Goal: Information Seeking & Learning: Check status

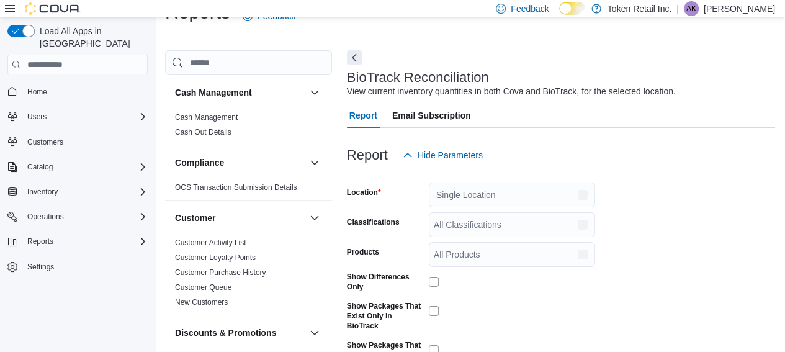
scroll to position [29, 0]
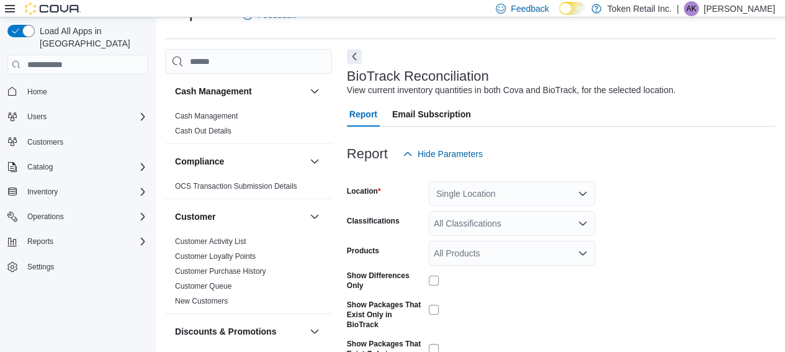
click at [582, 193] on icon "Open list of options" at bounding box center [583, 194] width 10 height 10
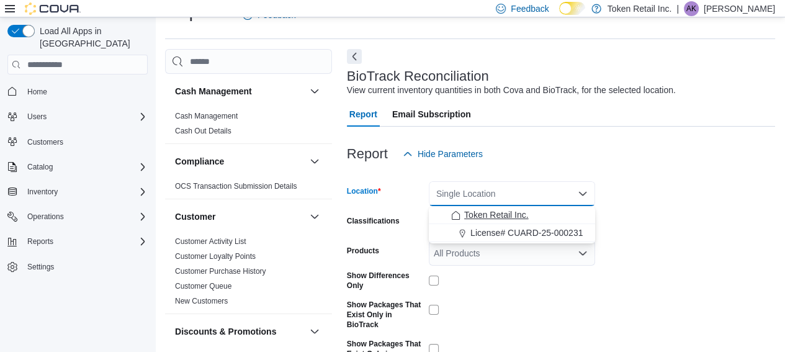
click at [513, 216] on span "Token Retail Inc." at bounding box center [496, 215] width 65 height 12
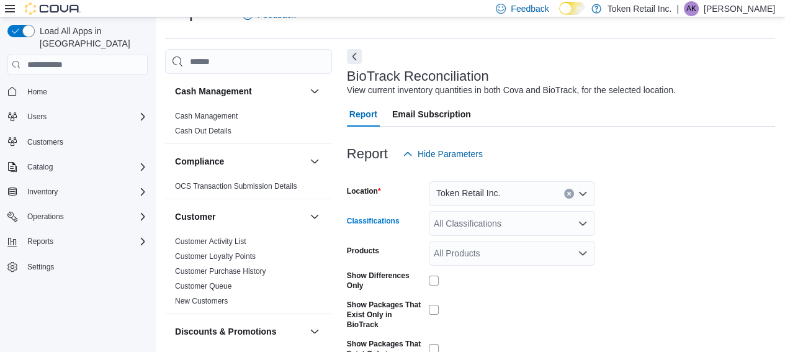
click at [578, 224] on icon "Open list of options" at bounding box center [583, 224] width 10 height 10
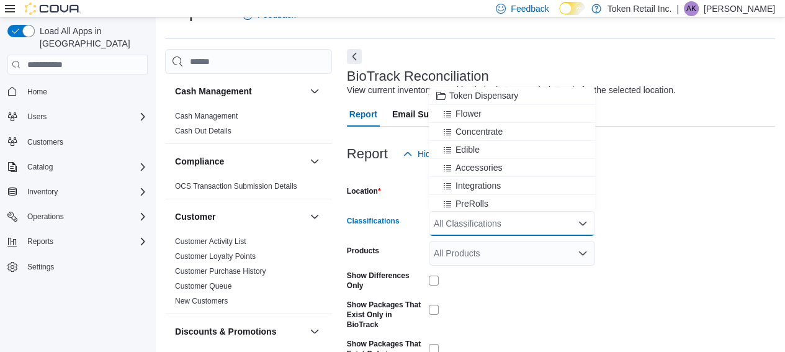
click at [657, 201] on form "Location Token Retail Inc. Classifications All Classifications Combo box. Selec…" at bounding box center [561, 291] width 428 height 251
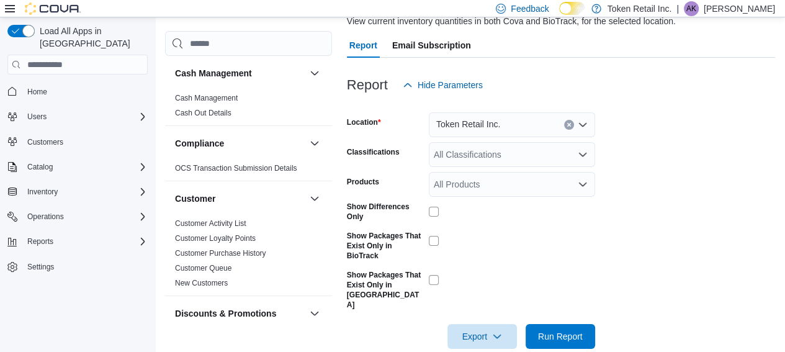
scroll to position [99, 0]
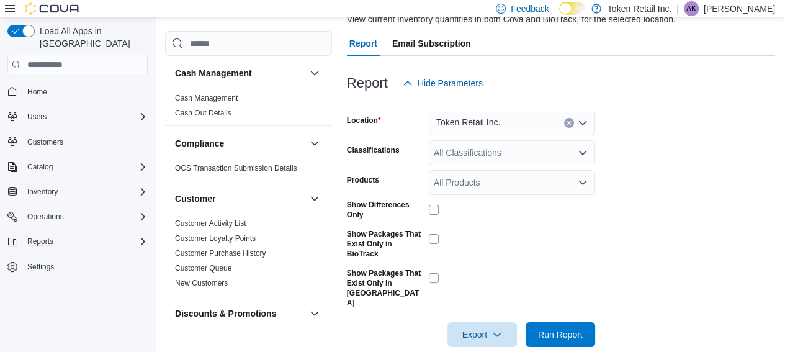
click at [138, 237] on icon "Complex example" at bounding box center [143, 242] width 10 height 10
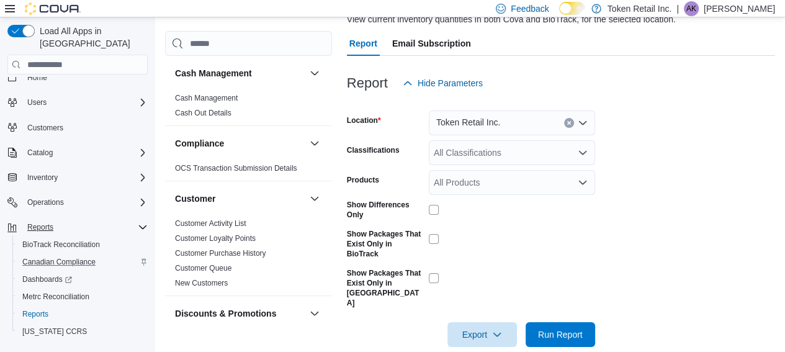
scroll to position [21, 0]
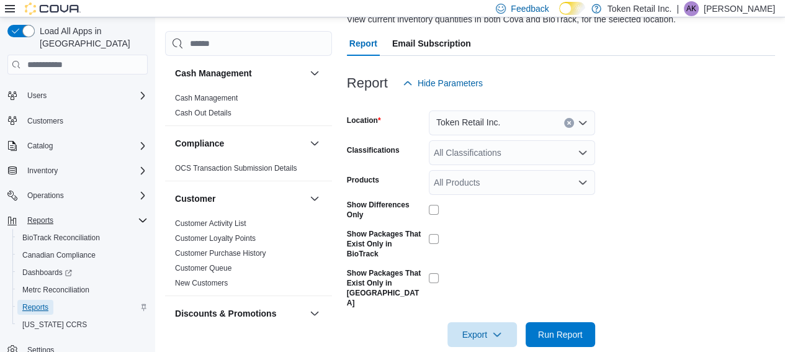
click at [27, 302] on span "Reports" at bounding box center [35, 307] width 26 height 10
click at [28, 302] on span "Reports" at bounding box center [35, 307] width 26 height 10
click at [34, 302] on span "Reports" at bounding box center [35, 307] width 26 height 10
click at [307, 66] on button "button" at bounding box center [314, 73] width 15 height 15
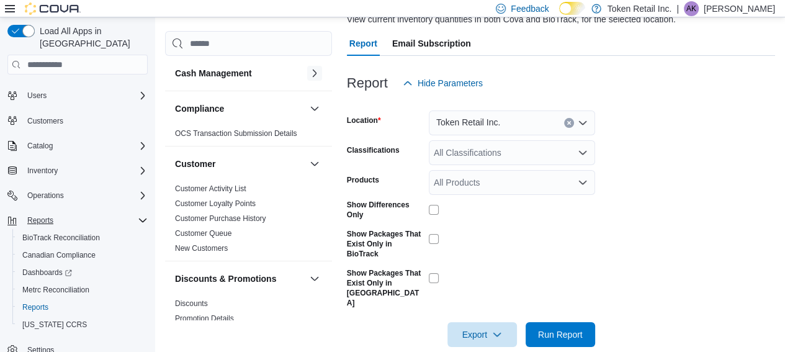
click at [307, 66] on button "button" at bounding box center [314, 73] width 15 height 15
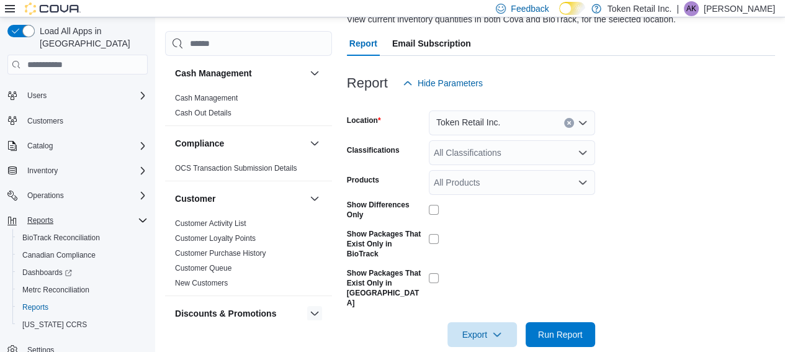
click at [307, 307] on button "button" at bounding box center [314, 313] width 15 height 15
click at [225, 94] on link "Cash Management" at bounding box center [206, 98] width 63 height 9
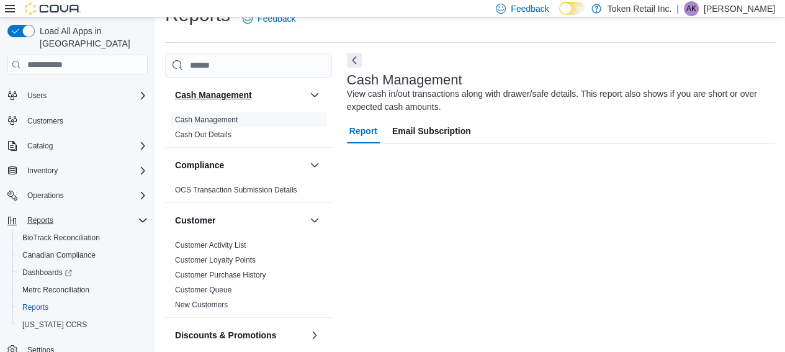
scroll to position [24, 0]
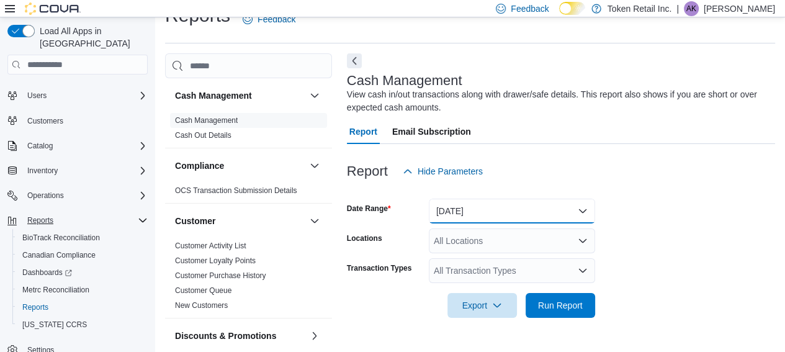
click at [580, 215] on button "[DATE]" at bounding box center [512, 211] width 166 height 25
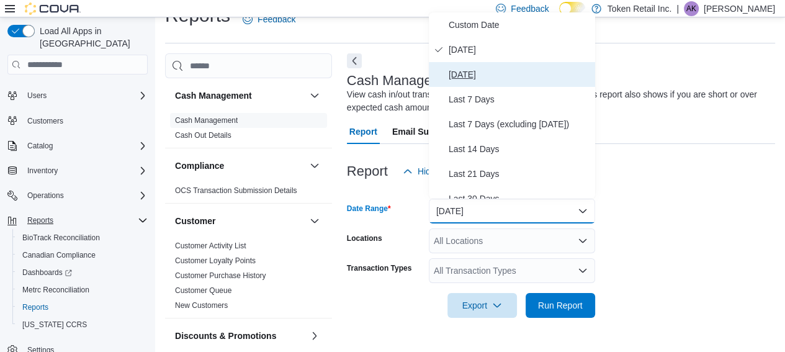
click at [467, 71] on span "[DATE]" at bounding box center [520, 74] width 142 height 15
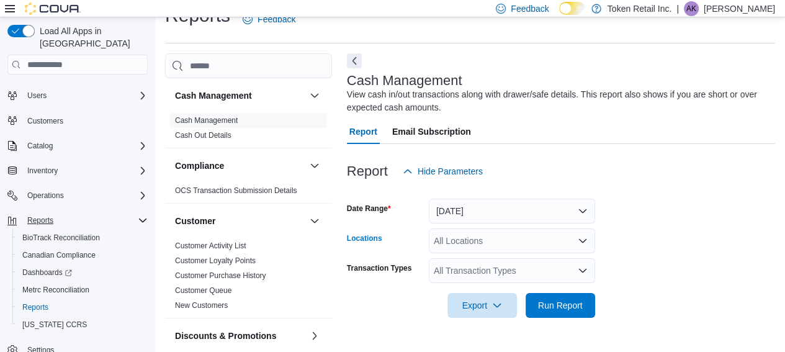
click at [578, 241] on icon "Open list of options" at bounding box center [583, 241] width 10 height 10
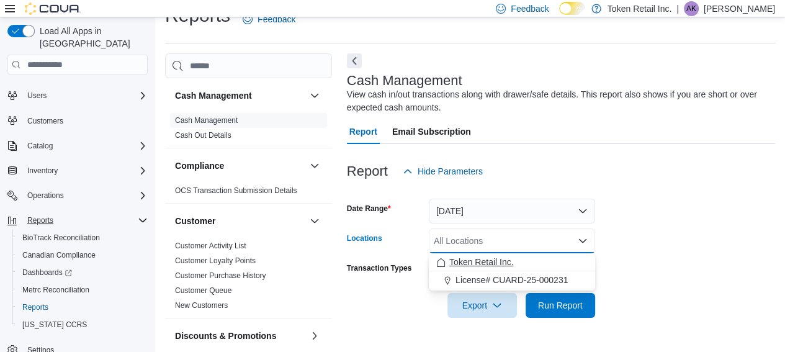
click at [476, 263] on span "Token Retail Inc." at bounding box center [481, 262] width 65 height 12
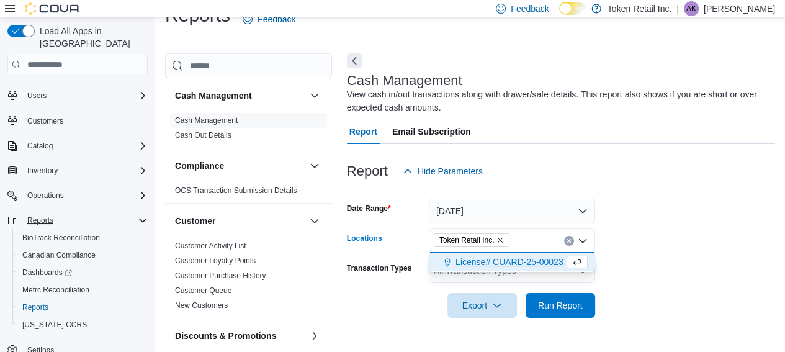
click at [526, 263] on span "License# CUARD-25-000231" at bounding box center [512, 262] width 112 height 12
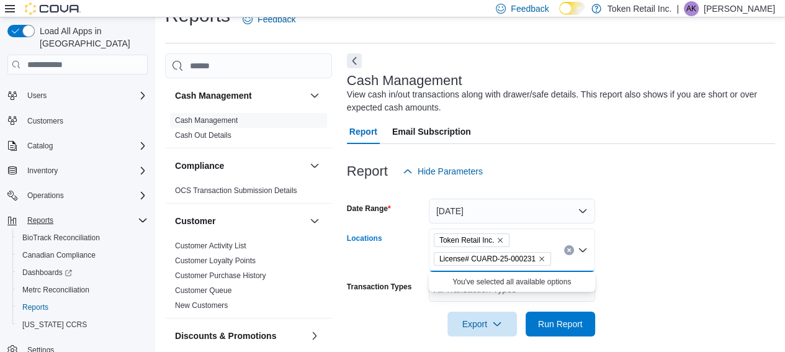
click at [572, 248] on button "Clear input" at bounding box center [569, 250] width 10 height 10
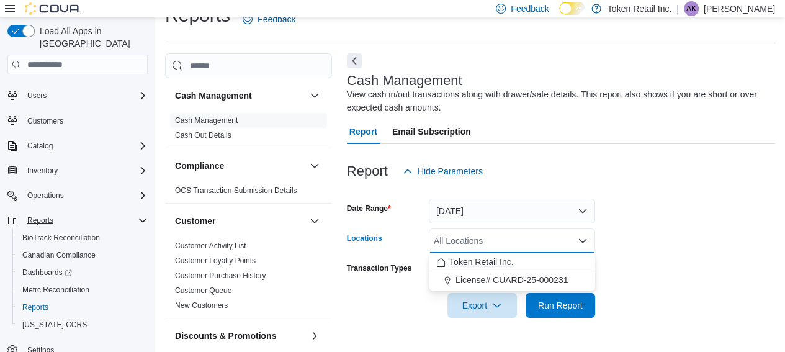
click at [495, 258] on span "Token Retail Inc." at bounding box center [481, 262] width 65 height 12
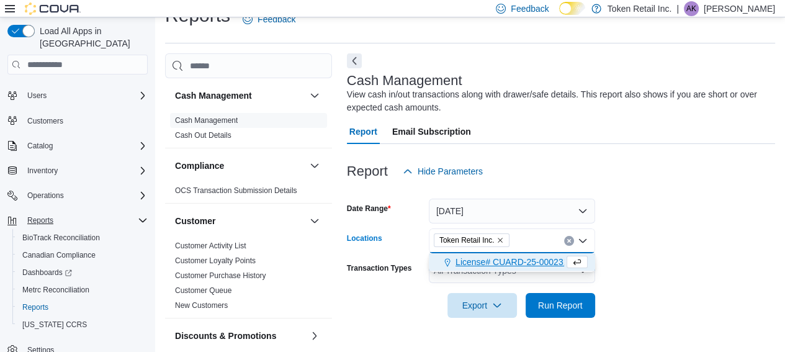
click at [630, 242] on form "Date Range [DATE] Locations Token Retail Inc. Combo box. Selected. Token Retail…" at bounding box center [561, 251] width 428 height 134
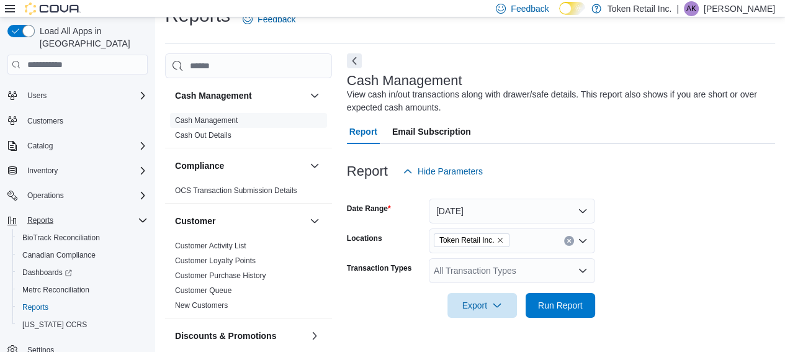
click at [583, 268] on icon "Open list of options" at bounding box center [583, 271] width 10 height 10
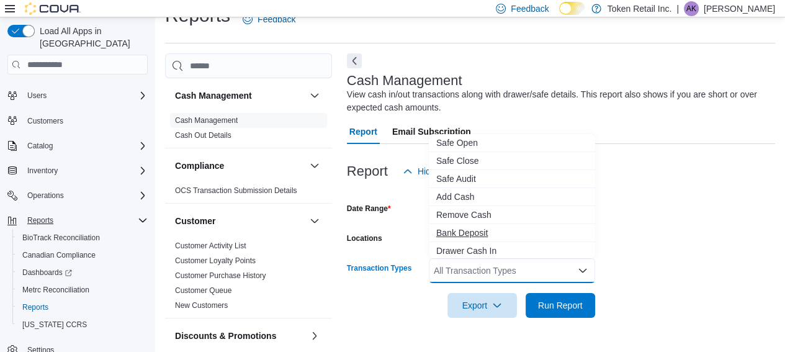
click at [478, 229] on span "Bank Deposit" at bounding box center [511, 233] width 151 height 12
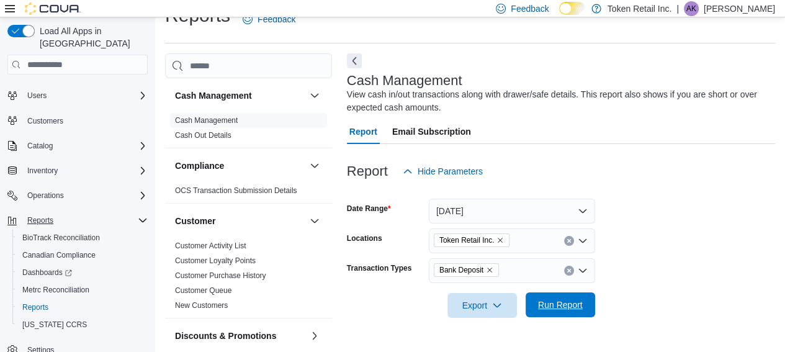
click at [551, 309] on span "Run Report" at bounding box center [560, 305] width 45 height 12
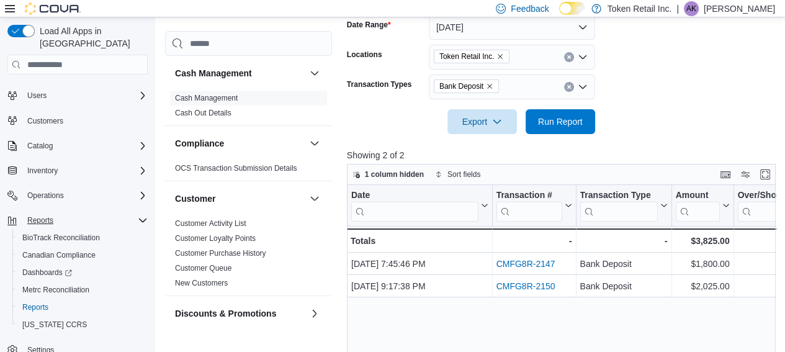
scroll to position [210, 0]
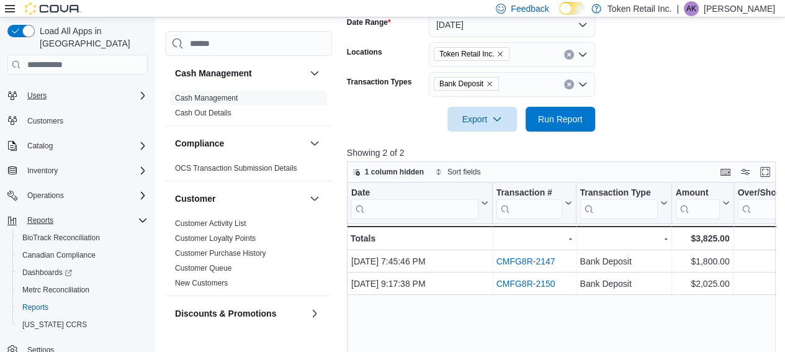
click at [139, 91] on icon "Complex example" at bounding box center [143, 96] width 10 height 10
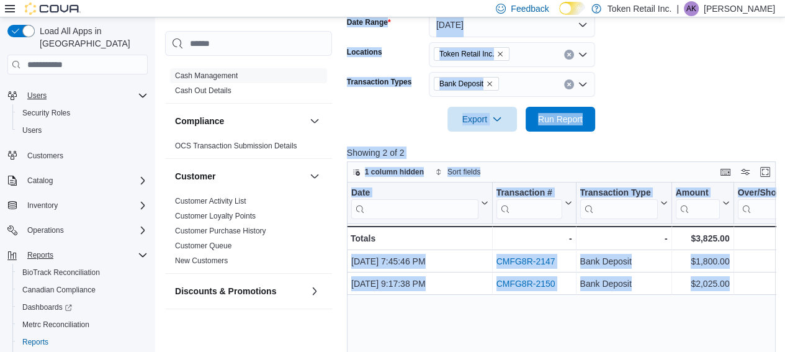
scroll to position [109, 0]
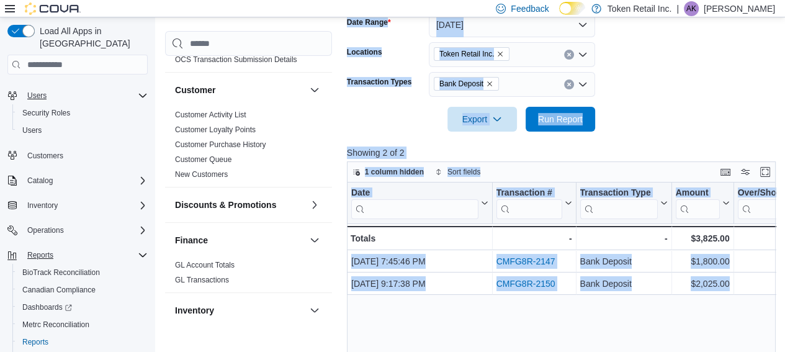
drag, startPoint x: 345, startPoint y: 238, endPoint x: 321, endPoint y: 323, distance: 87.7
click at [320, 323] on div "Cash Management Cash Management Cash Out Details Compliance OCS Transaction Sub…" at bounding box center [472, 155] width 615 height 576
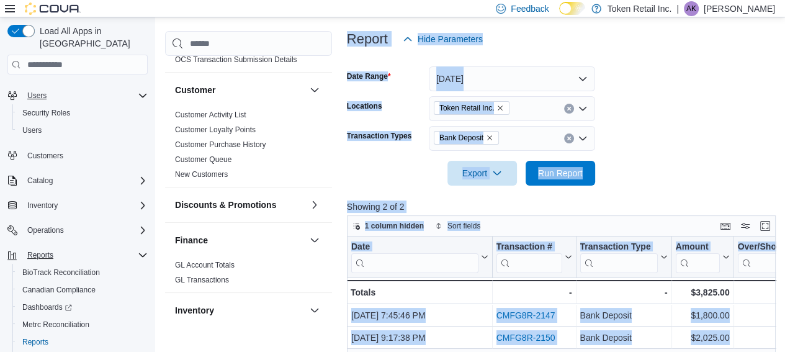
scroll to position [88, 0]
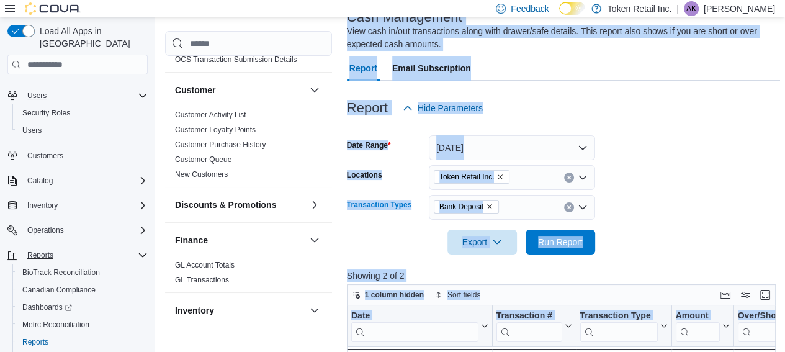
click at [567, 208] on icon "Clear input" at bounding box center [569, 207] width 5 height 5
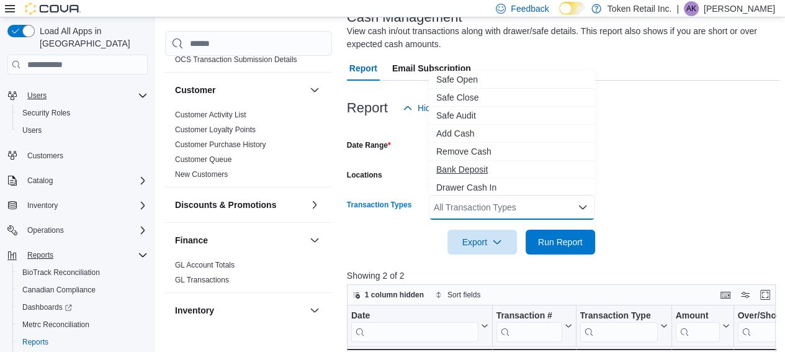
click at [463, 165] on span "Bank Deposit" at bounding box center [511, 169] width 151 height 12
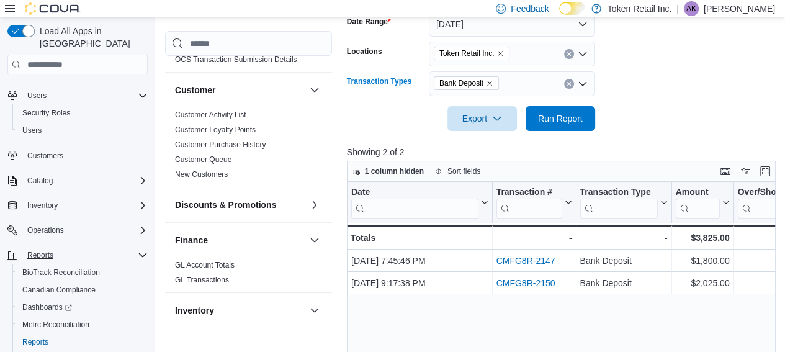
scroll to position [274, 0]
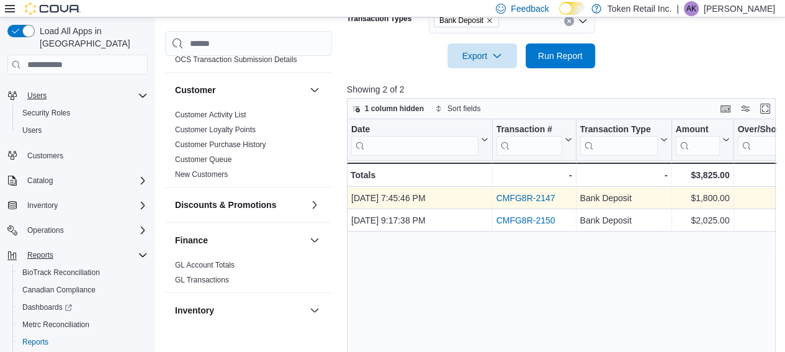
click at [535, 196] on link "CMFG8R-2147" at bounding box center [525, 199] width 59 height 10
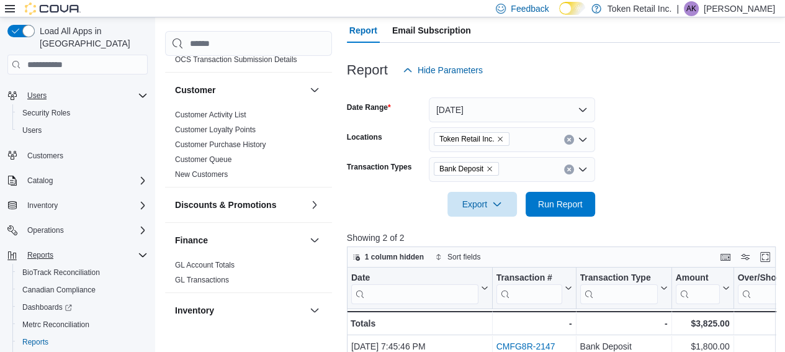
scroll to position [88, 0]
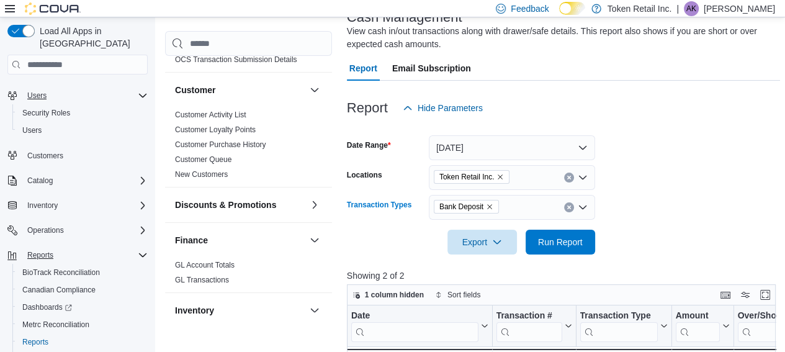
drag, startPoint x: 569, startPoint y: 207, endPoint x: 576, endPoint y: 206, distance: 7.7
click at [569, 207] on icon "Clear input" at bounding box center [568, 207] width 3 height 3
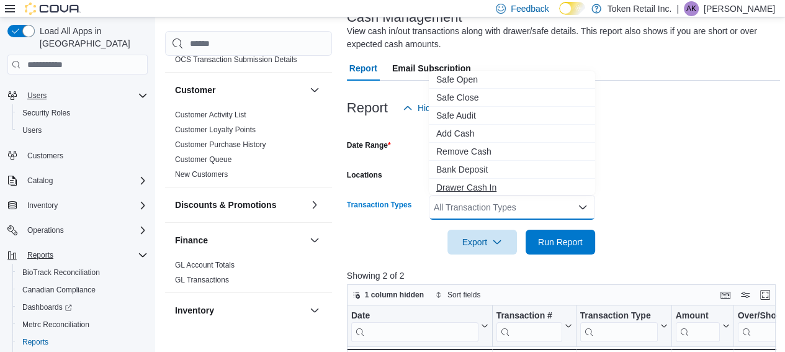
click at [475, 187] on span "Drawer Cash In" at bounding box center [511, 187] width 151 height 12
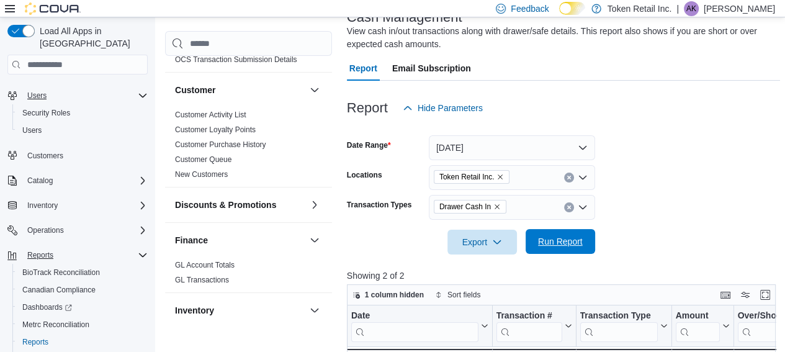
click at [549, 238] on span "Run Report" at bounding box center [560, 241] width 45 height 12
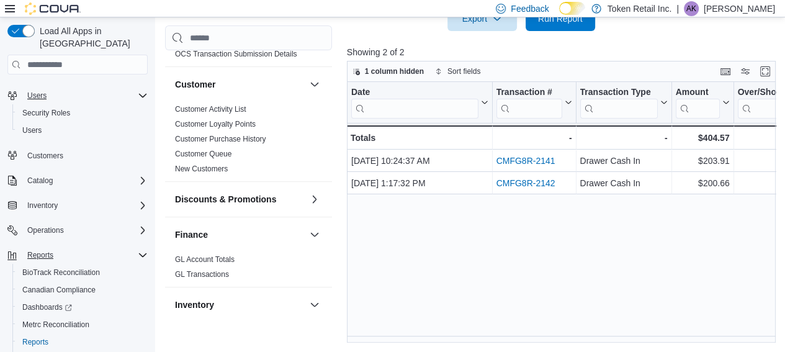
scroll to position [249, 0]
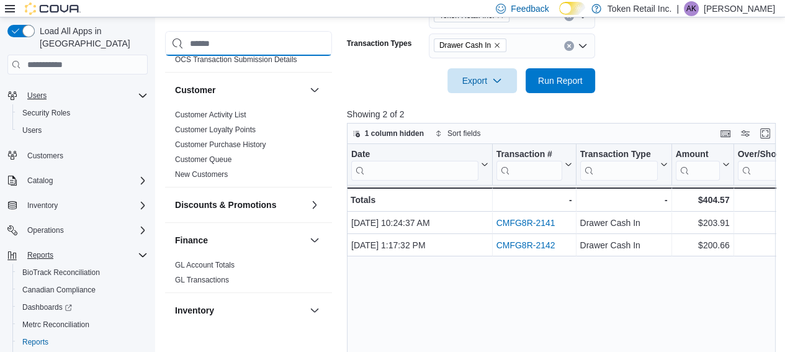
drag, startPoint x: 331, startPoint y: 40, endPoint x: 306, endPoint y: 44, distance: 25.1
click at [262, 76] on div "Cash Management Cash Management Cash Out Details Compliance OCS Transaction Sub…" at bounding box center [248, 175] width 167 height 289
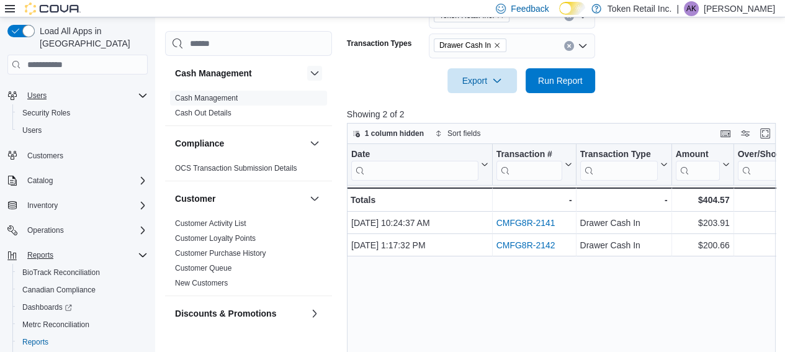
click at [307, 71] on button "button" at bounding box center [314, 73] width 15 height 15
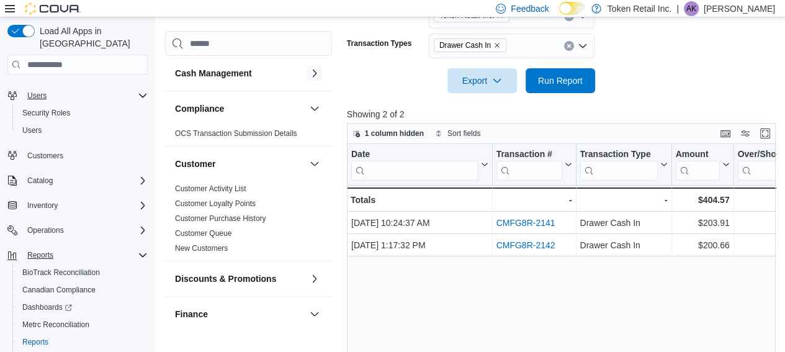
click at [307, 68] on button "button" at bounding box center [314, 73] width 15 height 15
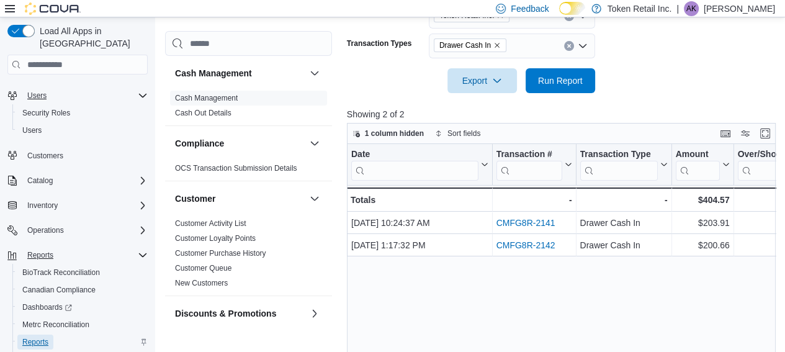
click at [24, 337] on span "Reports" at bounding box center [35, 342] width 26 height 10
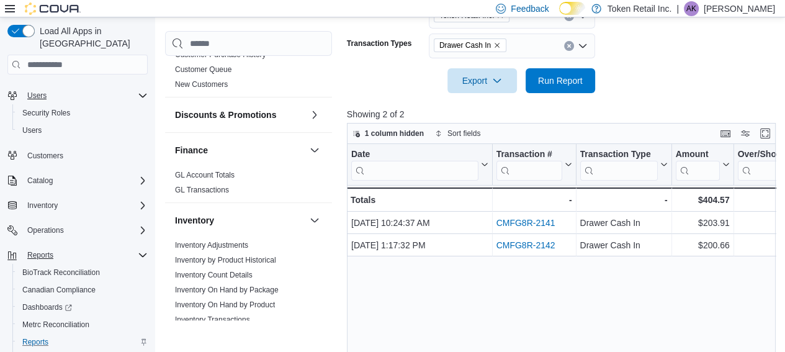
scroll to position [310, 0]
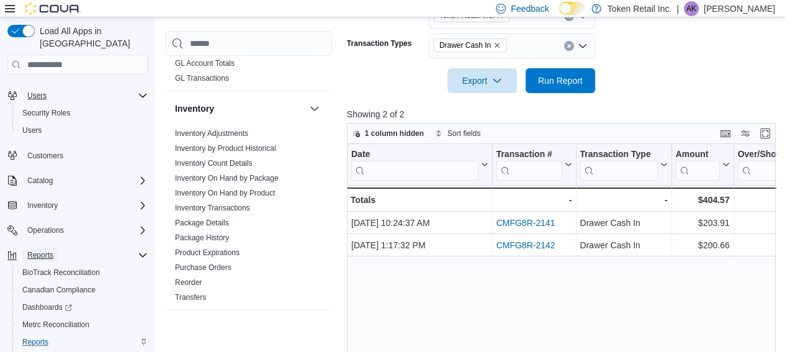
click at [53, 250] on span "Reports" at bounding box center [40, 255] width 26 height 10
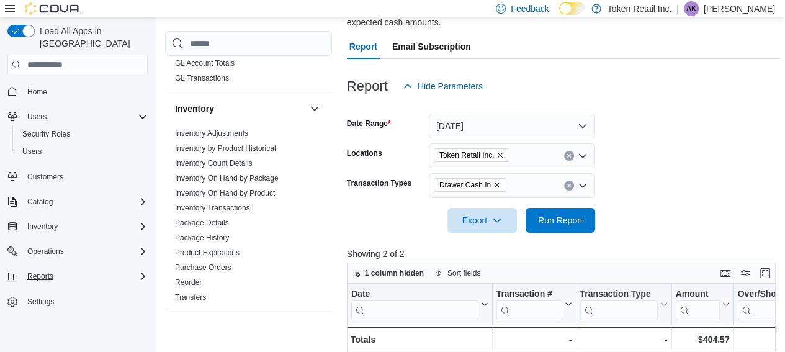
scroll to position [186, 0]
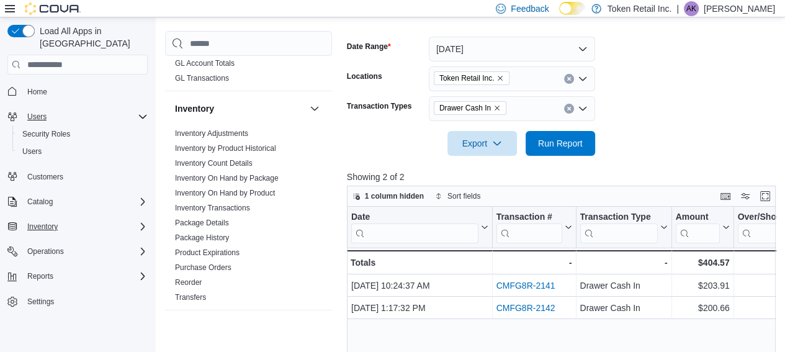
click at [70, 219] on div "Inventory" at bounding box center [84, 226] width 125 height 15
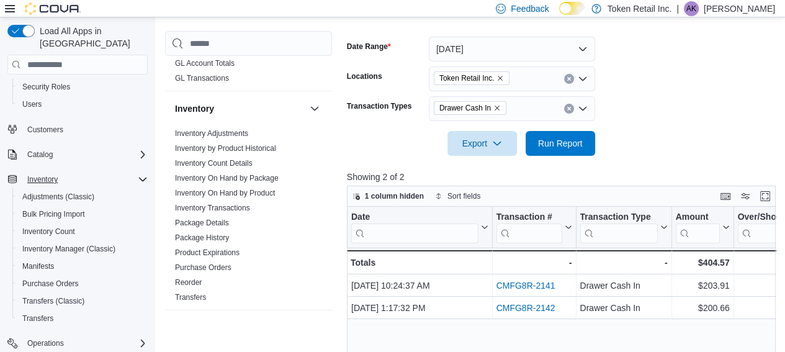
scroll to position [0, 0]
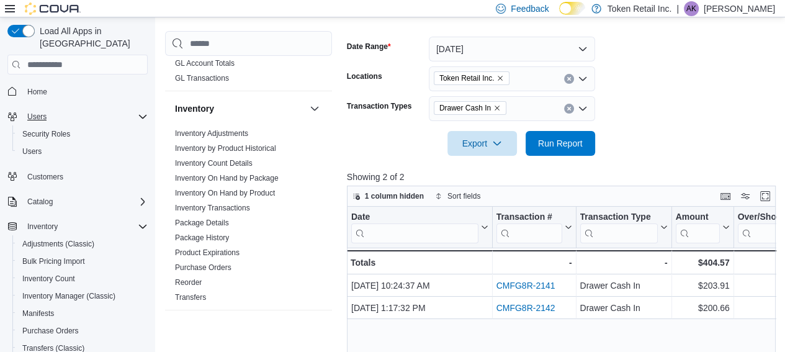
drag, startPoint x: 731, startPoint y: 40, endPoint x: 789, endPoint y: 48, distance: 58.8
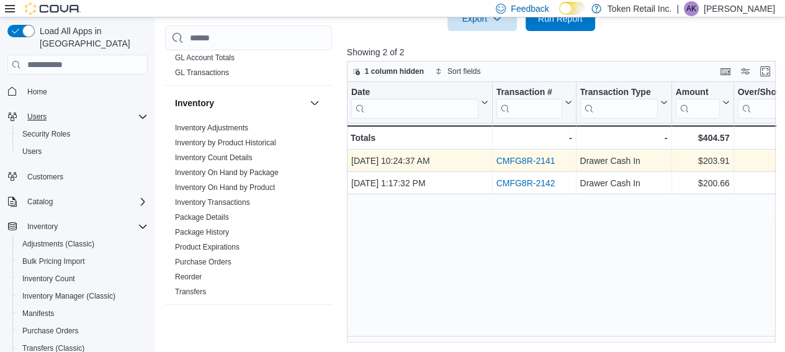
click at [512, 161] on link "CMFG8R-2141" at bounding box center [525, 161] width 59 height 10
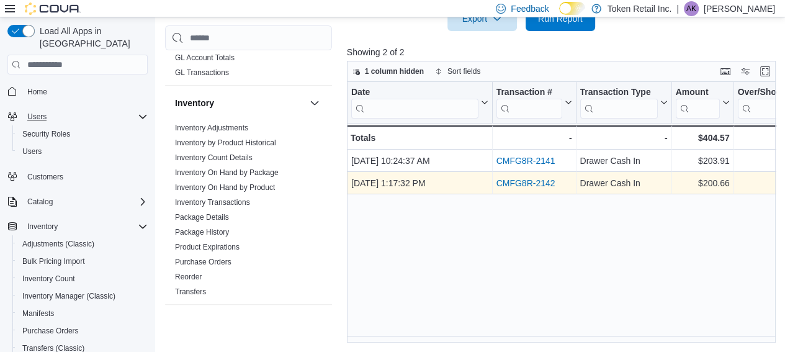
click at [524, 179] on link "CMFG8R-2142" at bounding box center [525, 184] width 59 height 10
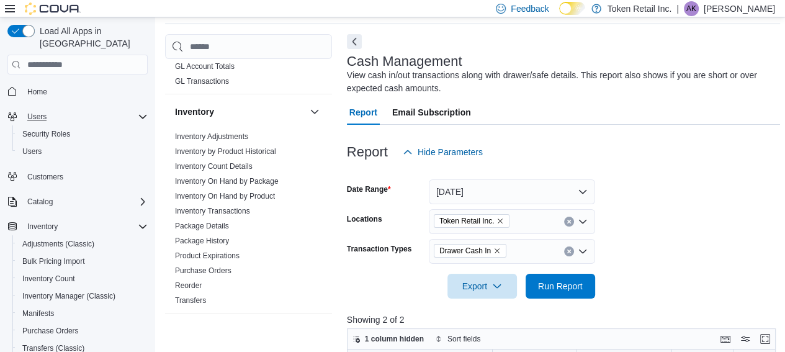
scroll to position [62, 0]
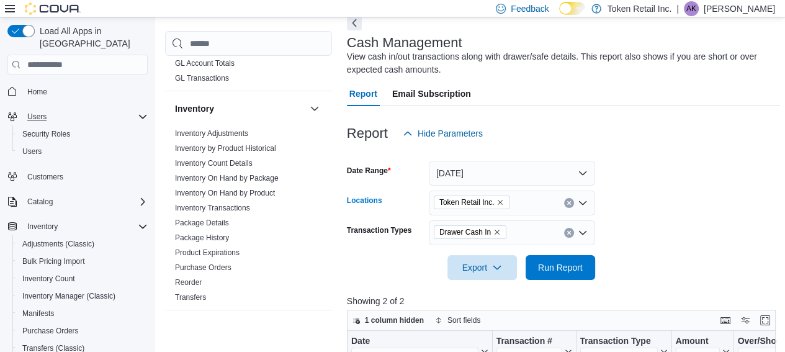
click at [569, 209] on div "Token Retail Inc." at bounding box center [512, 203] width 166 height 25
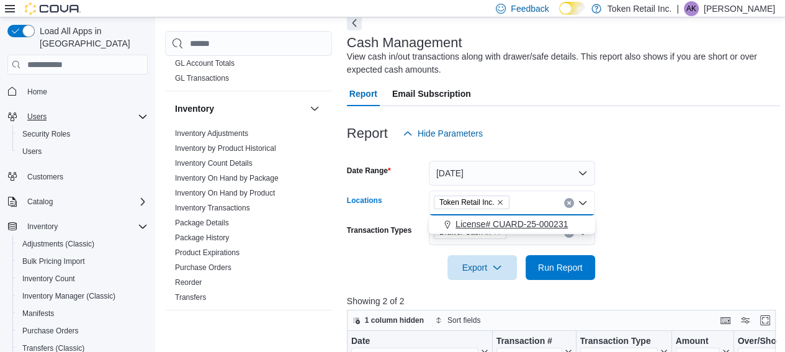
click at [558, 219] on span "License# CUARD-25-000231" at bounding box center [512, 224] width 112 height 12
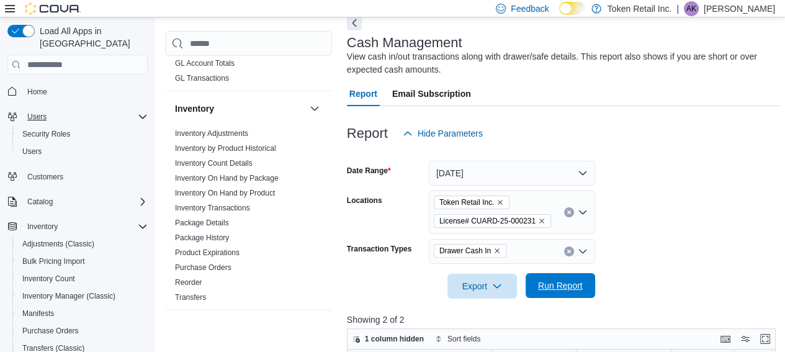
click at [554, 286] on span "Run Report" at bounding box center [560, 285] width 45 height 12
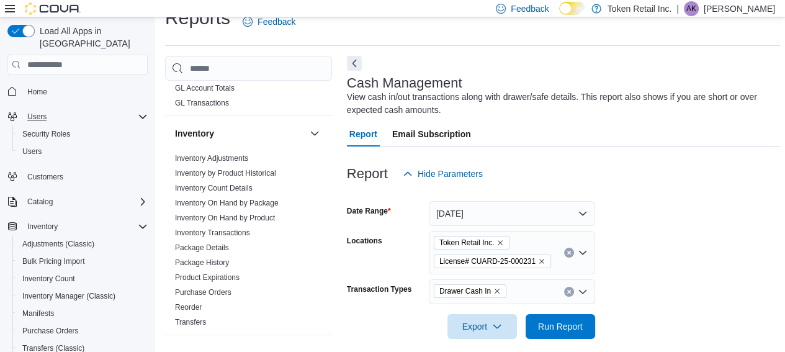
scroll to position [20, 0]
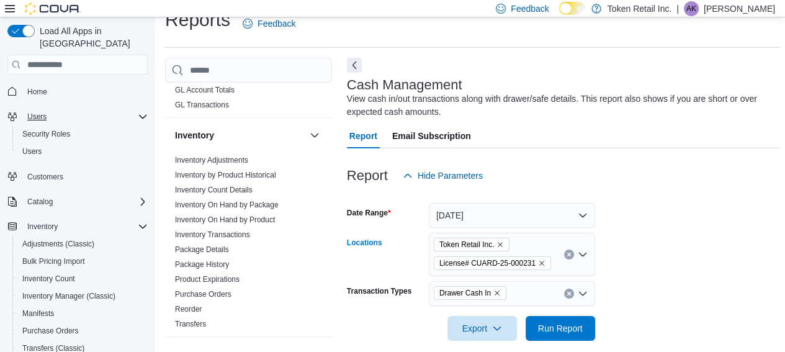
click at [500, 242] on icon "Remove Token Retail Inc. from selection in this group" at bounding box center [500, 244] width 7 height 7
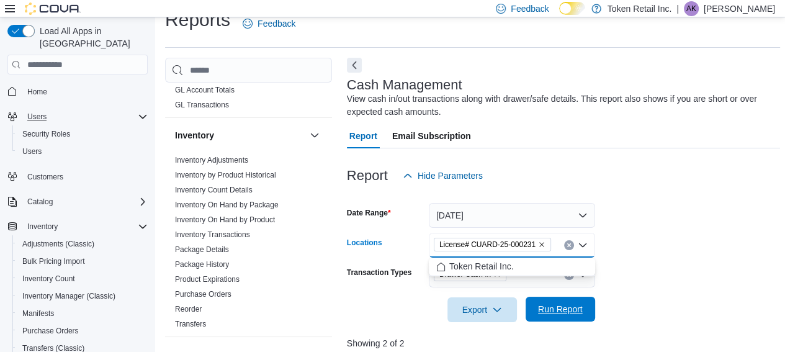
click at [550, 312] on span "Run Report" at bounding box center [560, 309] width 45 height 12
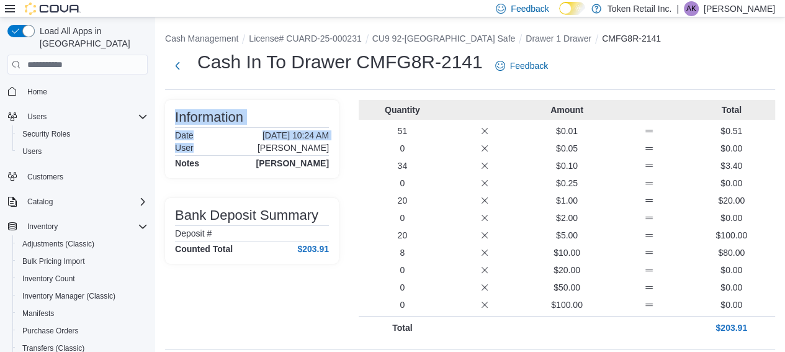
drag, startPoint x: 253, startPoint y: 150, endPoint x: 315, endPoint y: 130, distance: 65.4
click at [315, 129] on div "Information Date September 10, 2025 10:24 AM User andres echeverry Notes andres…" at bounding box center [252, 139] width 154 height 58
drag, startPoint x: 261, startPoint y: 147, endPoint x: 348, endPoint y: 136, distance: 86.9
click at [348, 136] on div "Information Date [DATE] 1:17 PM User [PERSON_NAME] Notes [PERSON_NAME] Bank Dep…" at bounding box center [470, 219] width 610 height 239
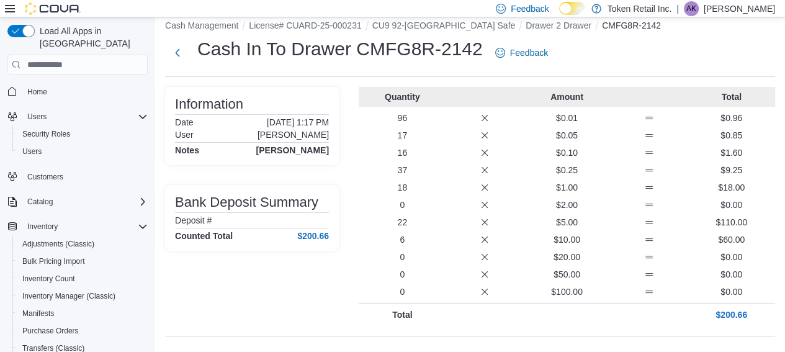
scroll to position [17, 0]
